Goal: Transaction & Acquisition: Purchase product/service

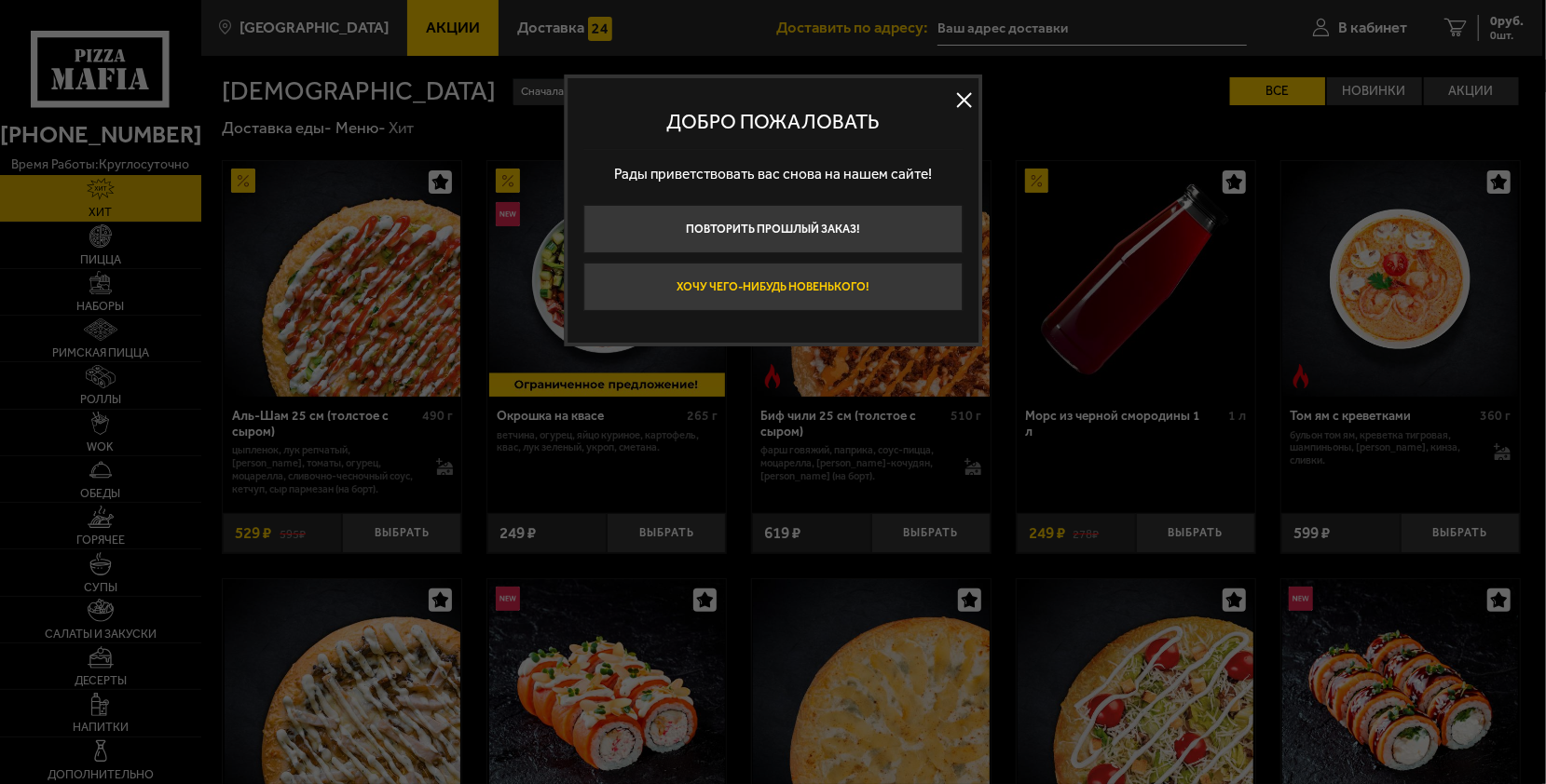
click at [797, 292] on button "Хочу чего-нибудь новенького!" at bounding box center [773, 286] width 379 height 48
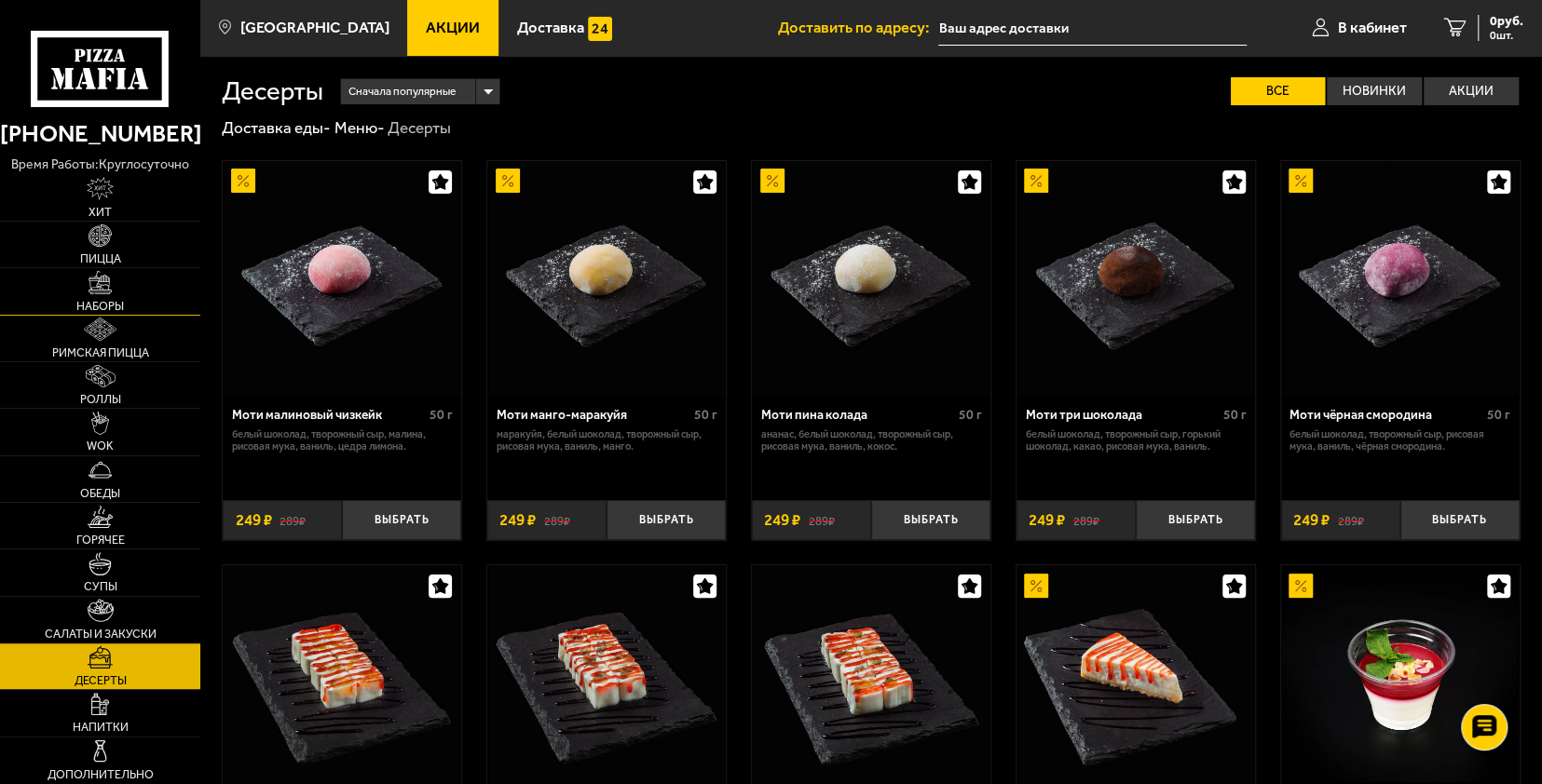
click at [97, 282] on img at bounding box center [100, 283] width 24 height 24
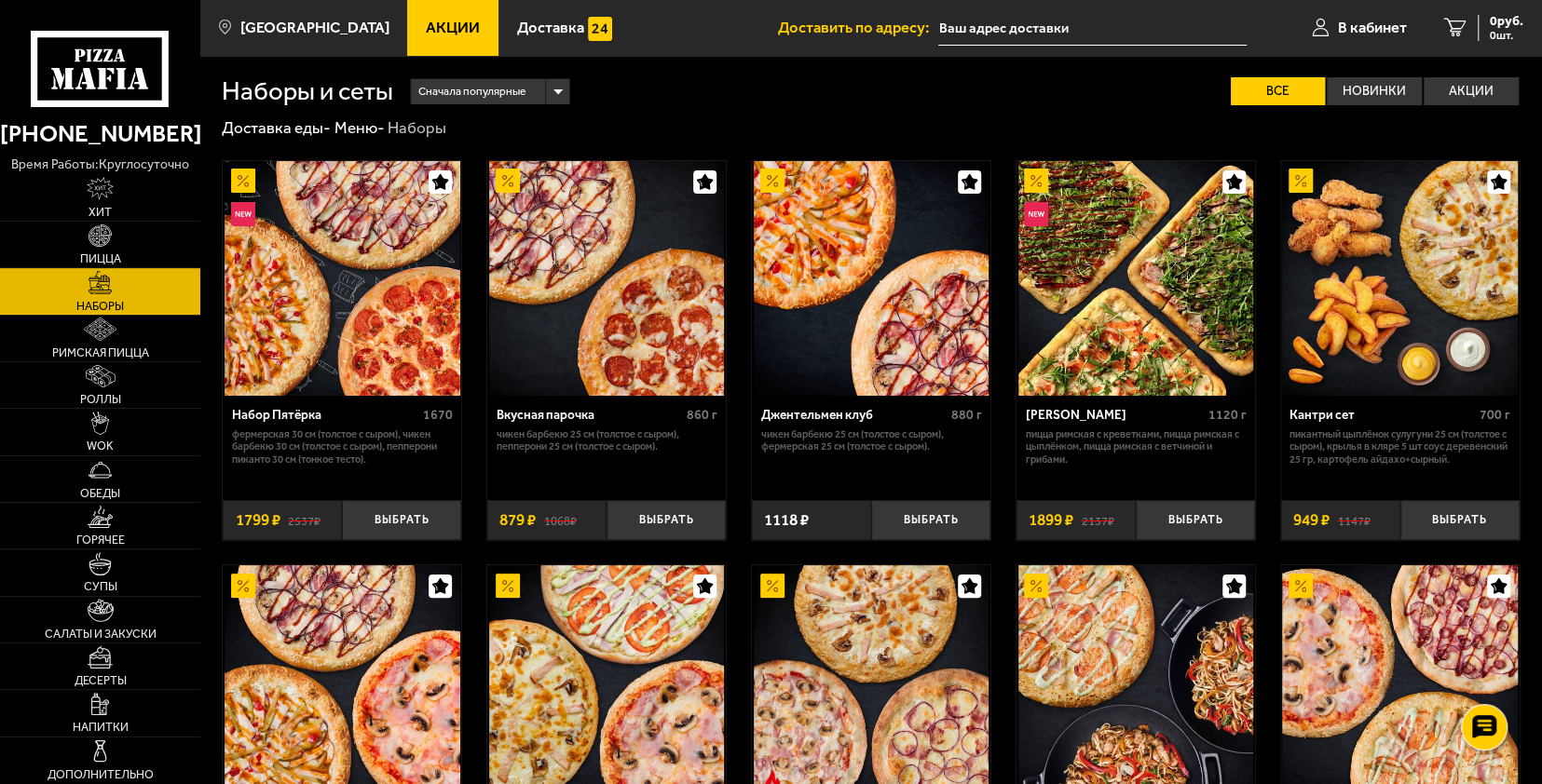
click at [509, 76] on span "Сначала популярные" at bounding box center [472, 91] width 107 height 30
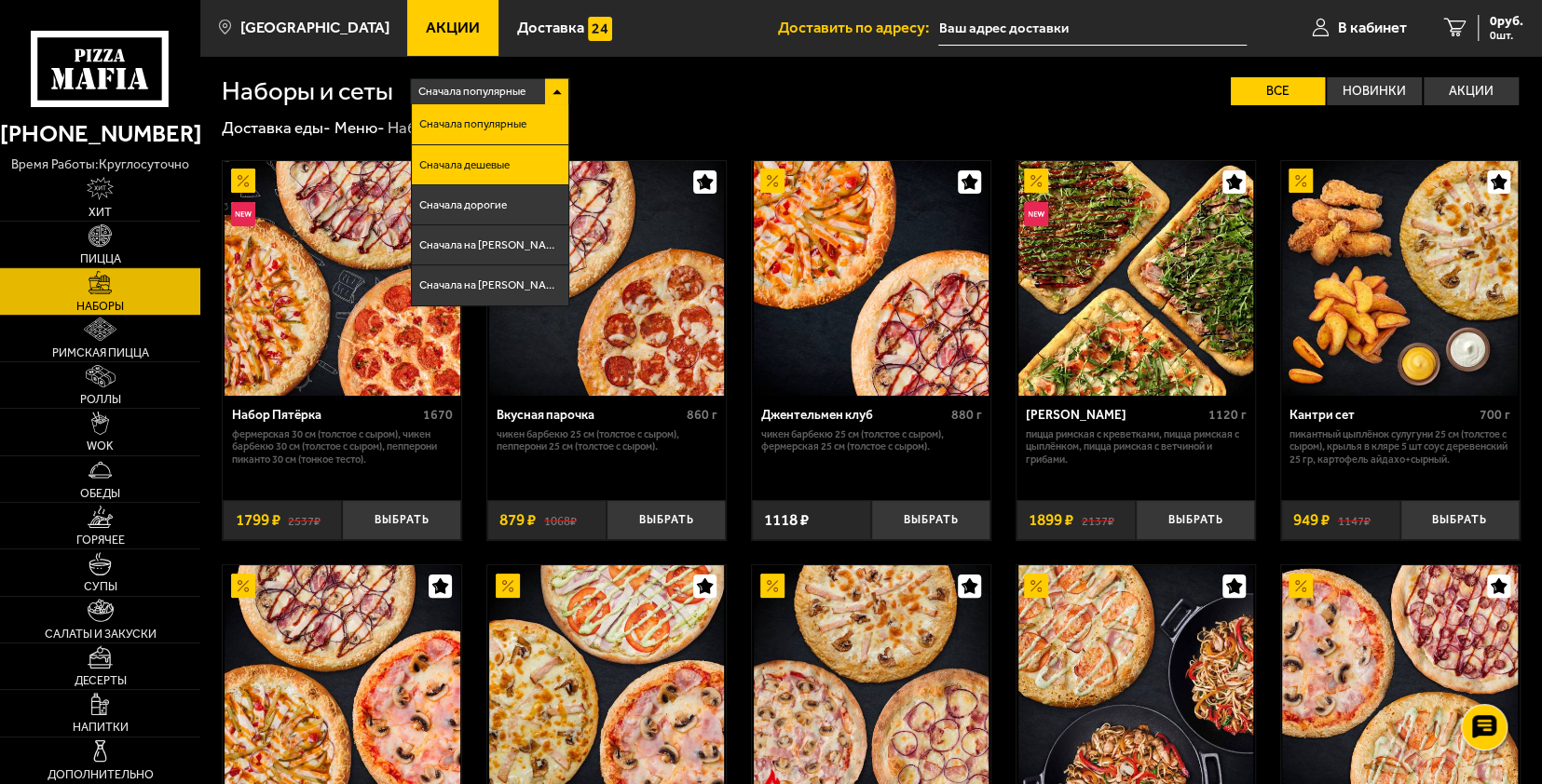
click at [472, 152] on li "Сначала дешевые" at bounding box center [490, 165] width 157 height 40
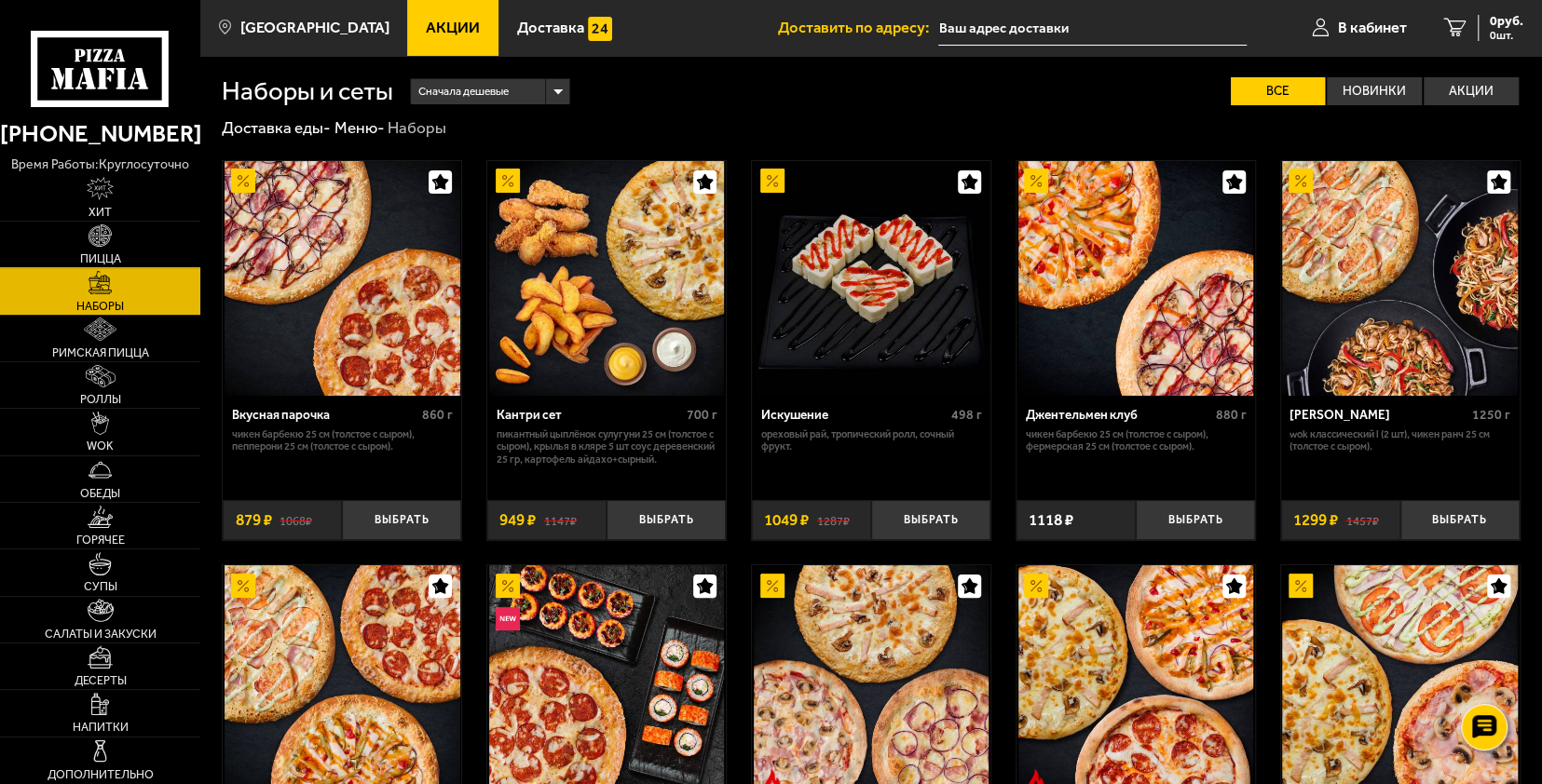
click at [112, 254] on span "Пицца" at bounding box center [101, 260] width 41 height 12
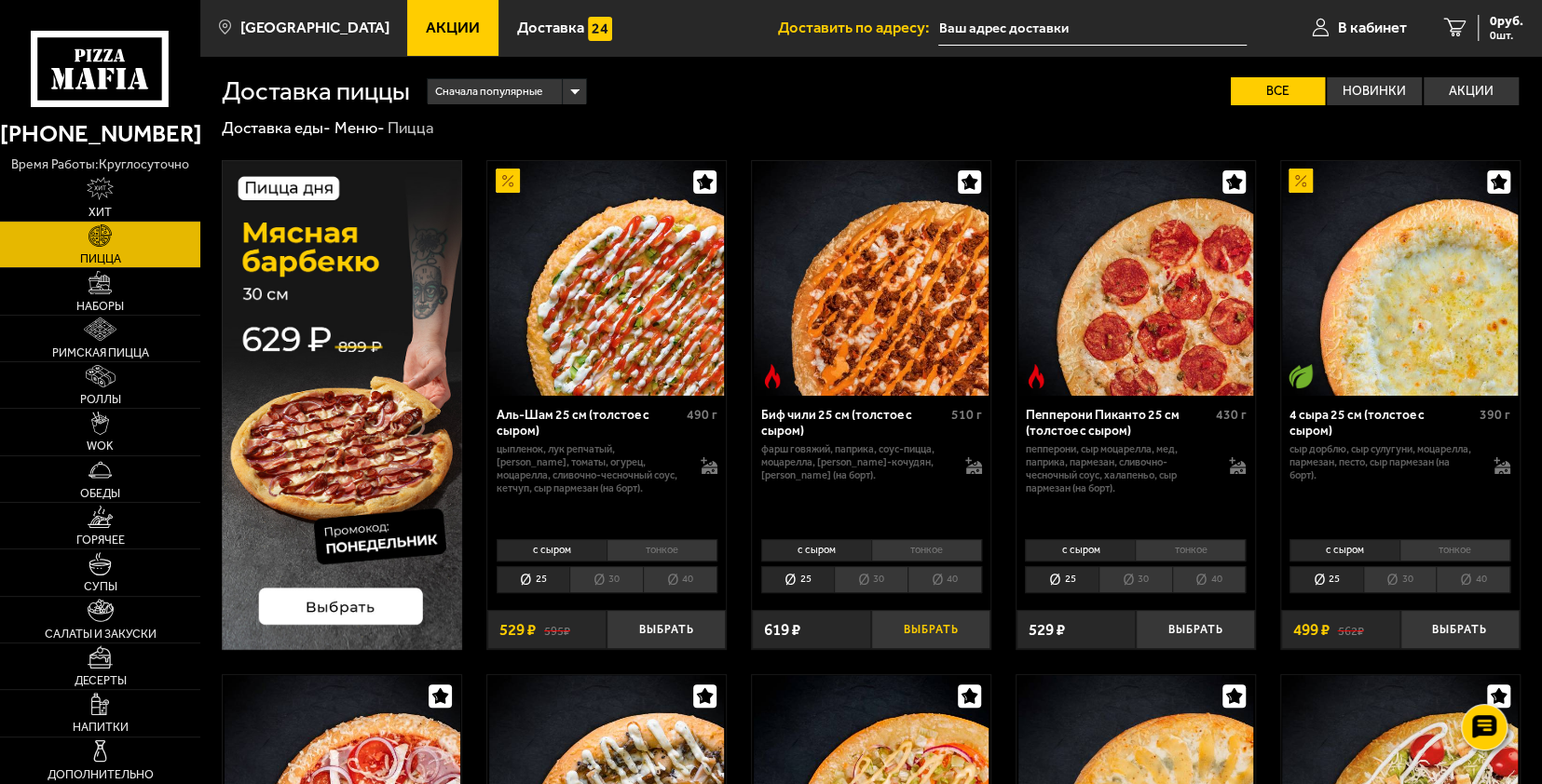
click at [900, 624] on button "Выбрать" at bounding box center [931, 630] width 120 height 39
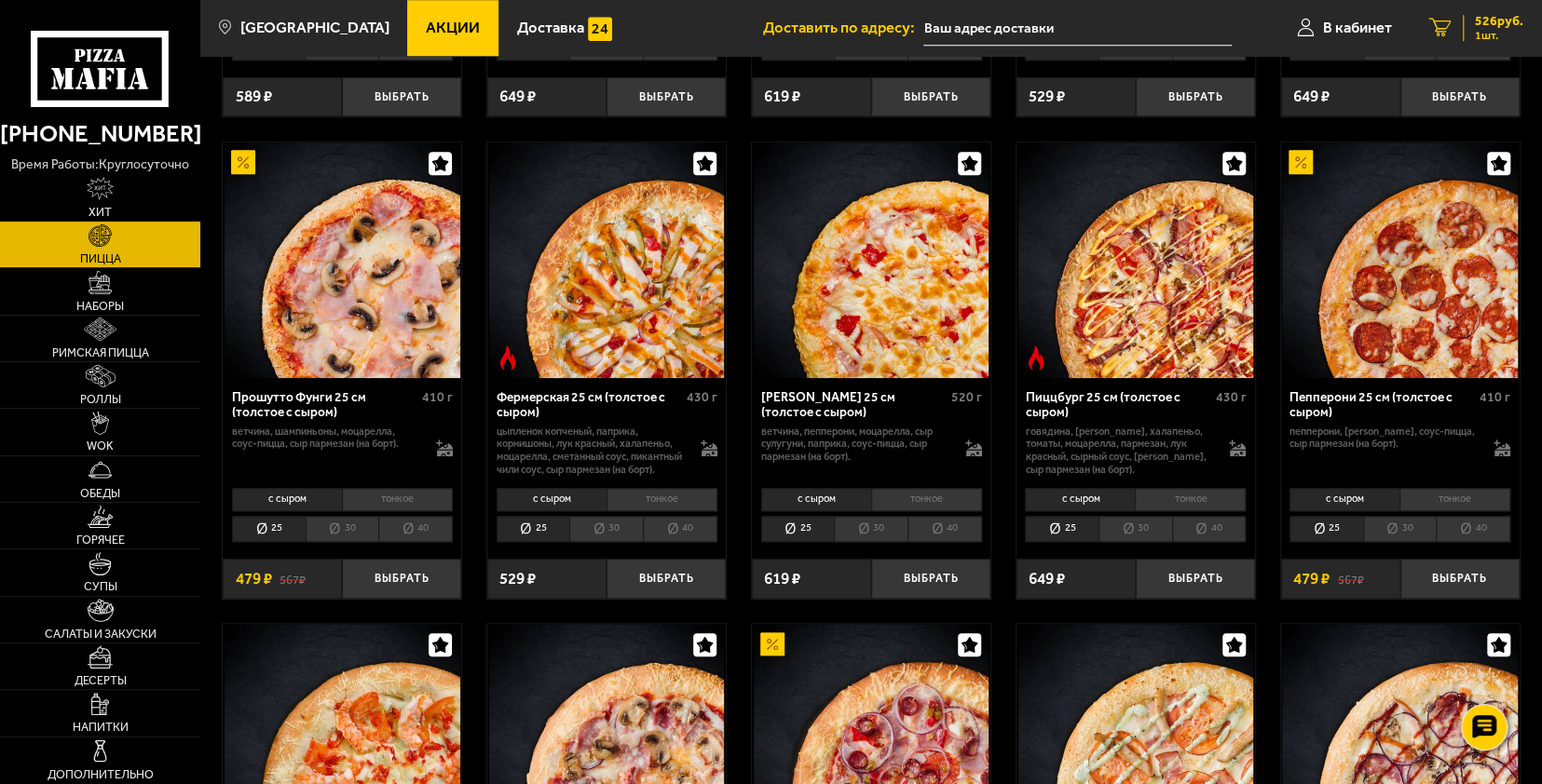
scroll to position [745, 0]
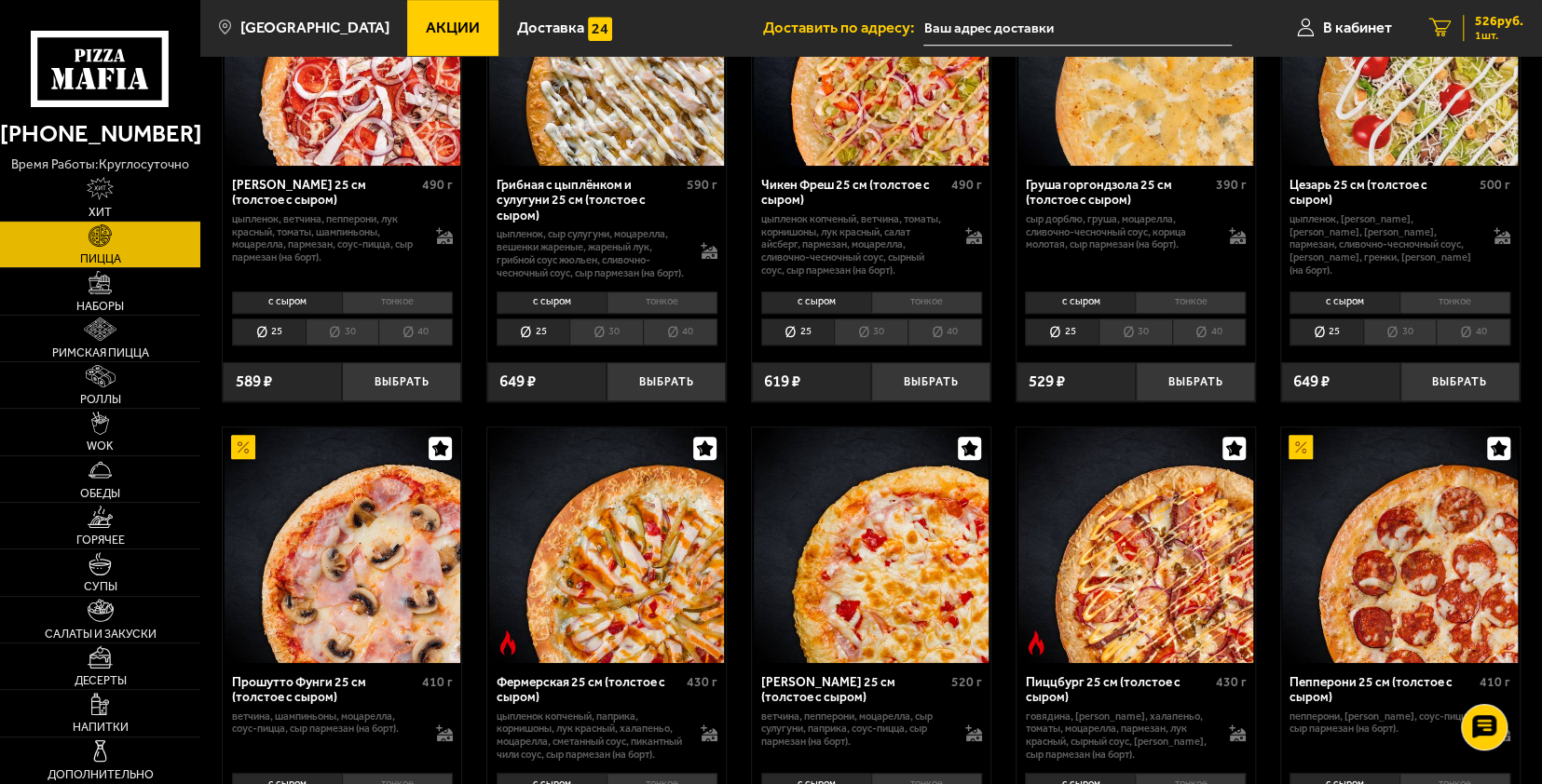
click at [1485, 23] on span "526 руб." at bounding box center [1499, 21] width 48 height 13
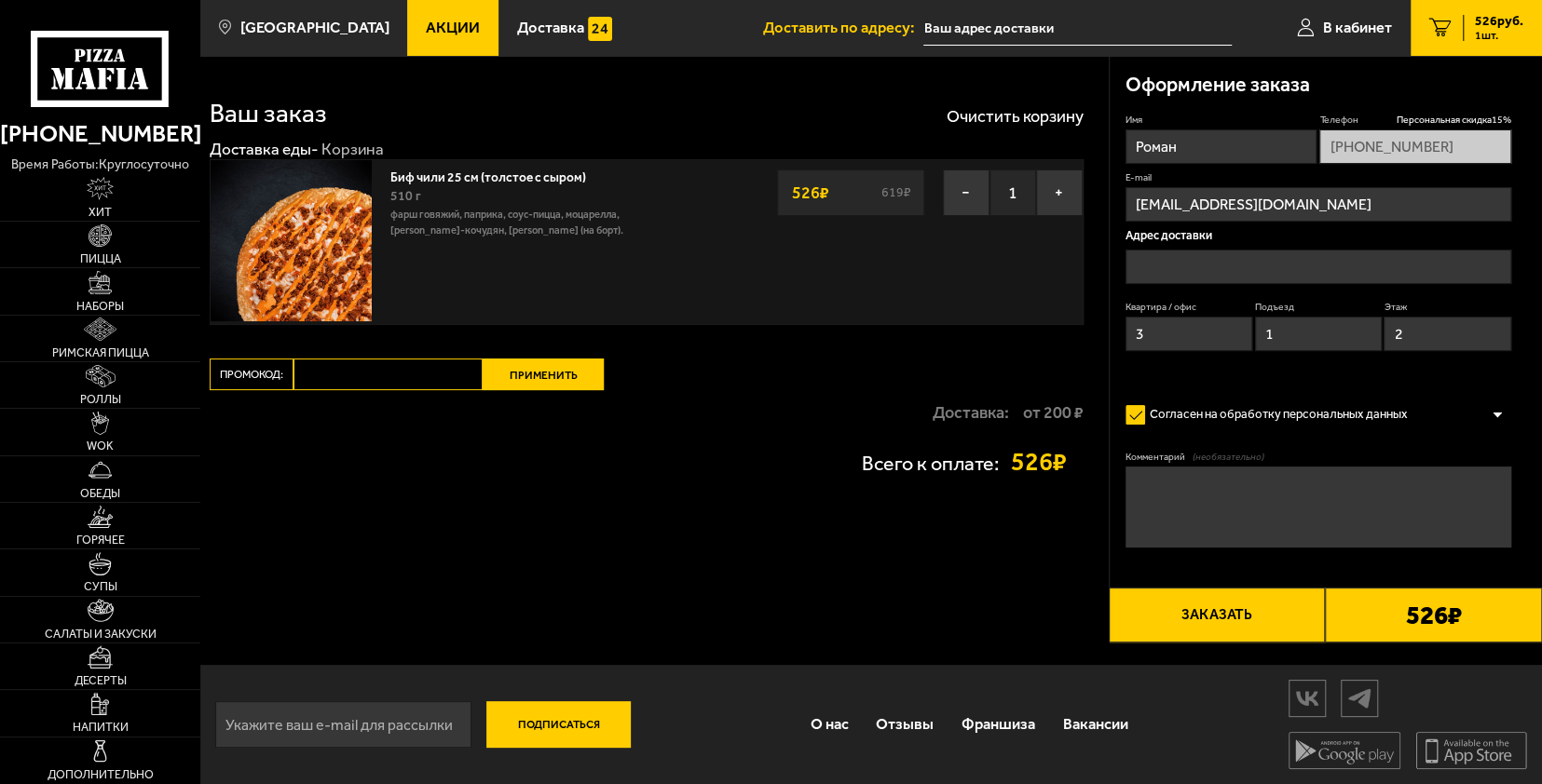
type input "[STREET_ADDRESS][PERSON_NAME]"
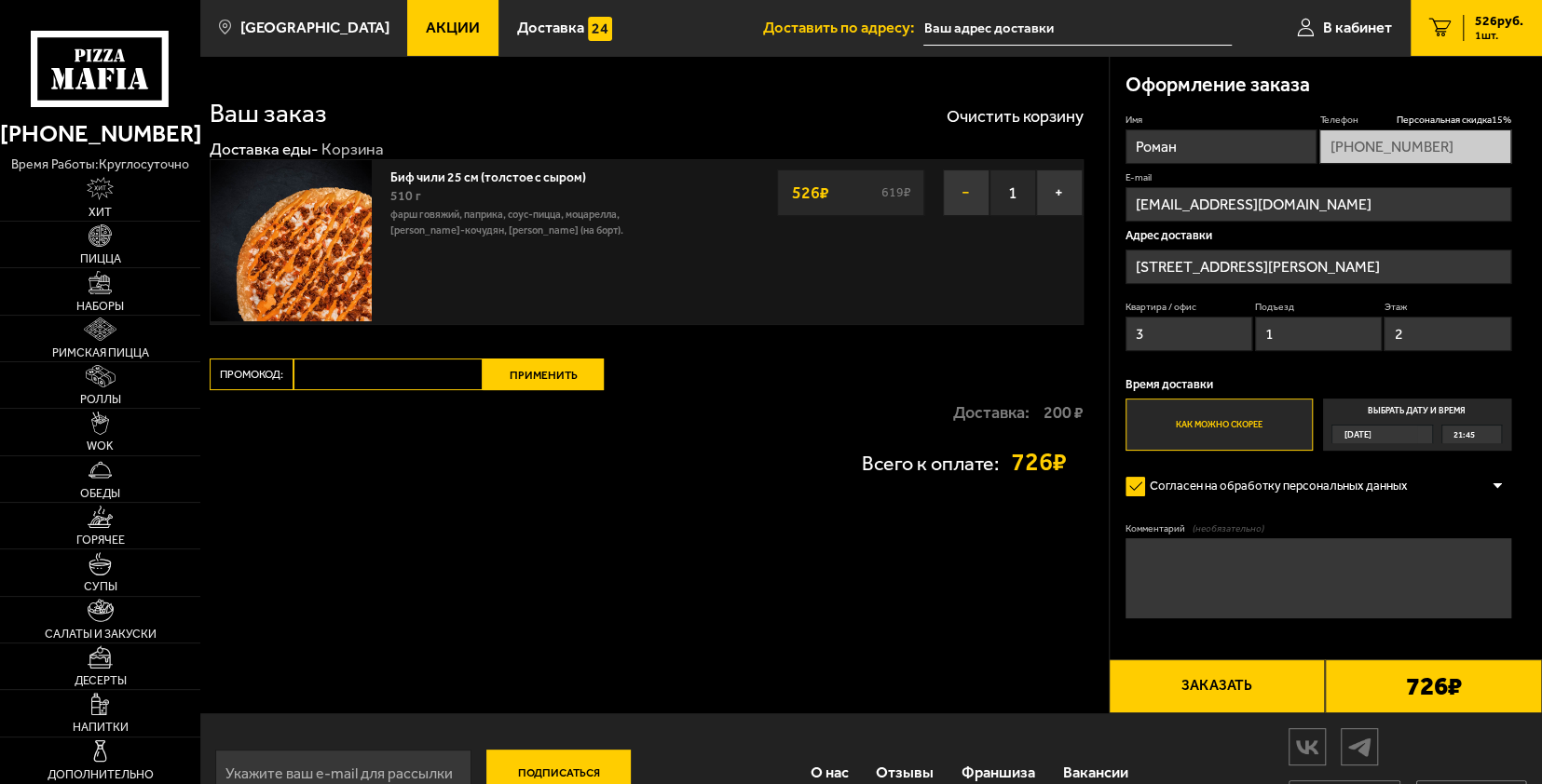
click at [962, 189] on button "−" at bounding box center [967, 193] width 47 height 47
